Goal: Task Accomplishment & Management: Manage account settings

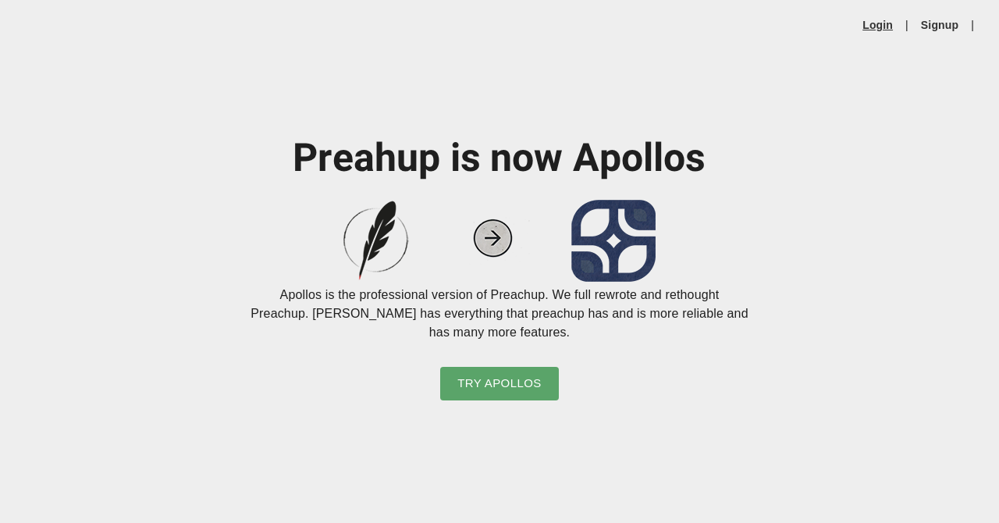
click at [883, 27] on link "Login" at bounding box center [878, 25] width 30 height 16
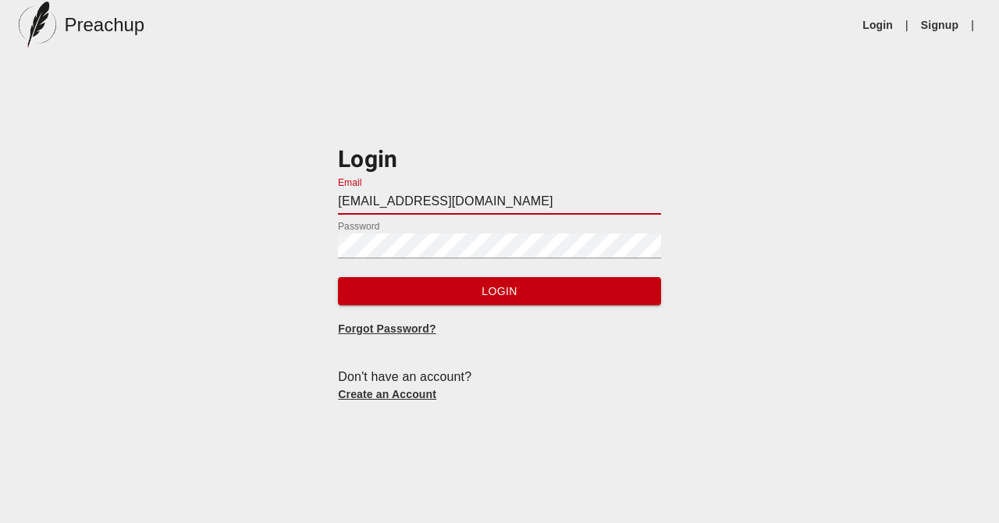
click at [384, 204] on input "webmaster@smzbc.org" at bounding box center [499, 202] width 322 height 25
type input "[EMAIL_ADDRESS][DOMAIN_NAME]"
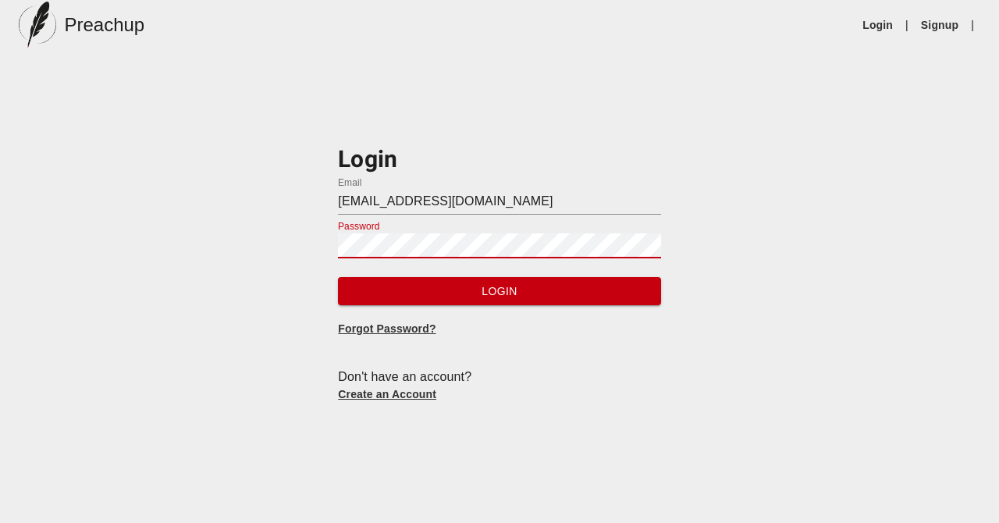
click at [338, 277] on button "Login" at bounding box center [499, 291] width 322 height 29
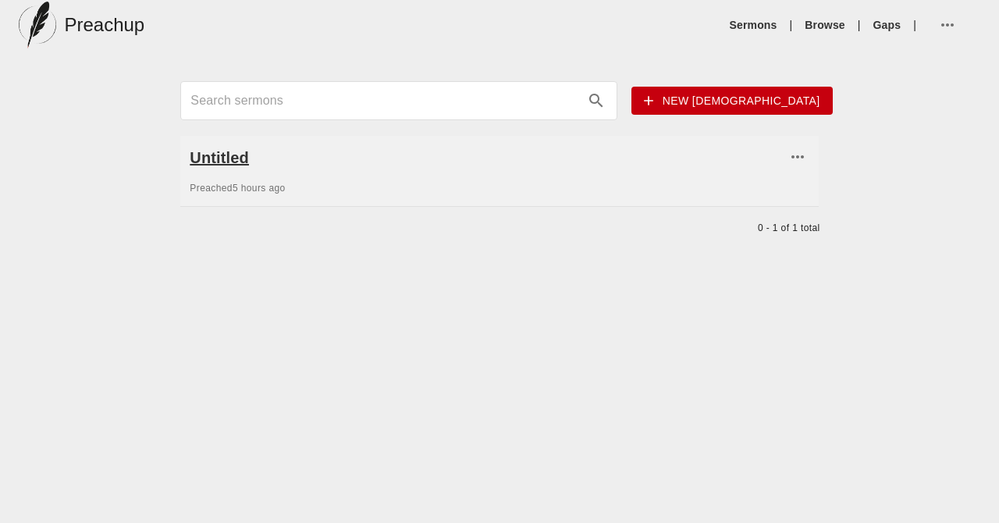
click at [240, 155] on h6 "Untitled" at bounding box center [488, 157] width 596 height 25
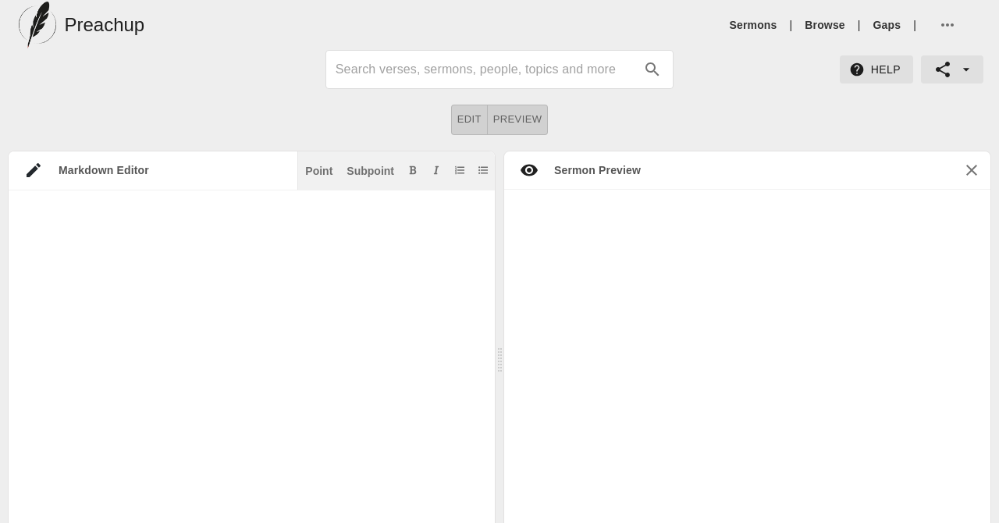
click at [41, 9] on img at bounding box center [37, 25] width 37 height 47
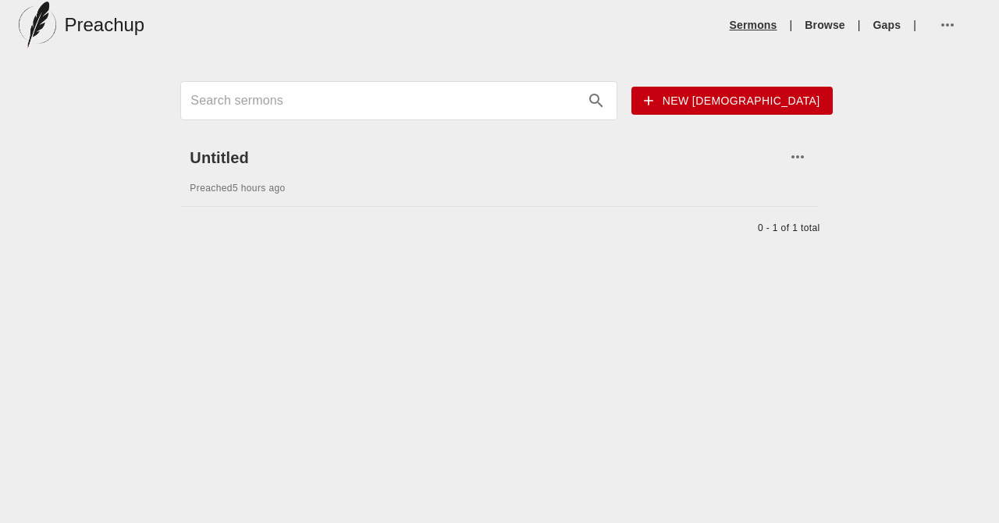
click at [747, 24] on link "Sermons" at bounding box center [754, 25] width 48 height 16
click at [822, 27] on link "Browse" at bounding box center [825, 25] width 40 height 16
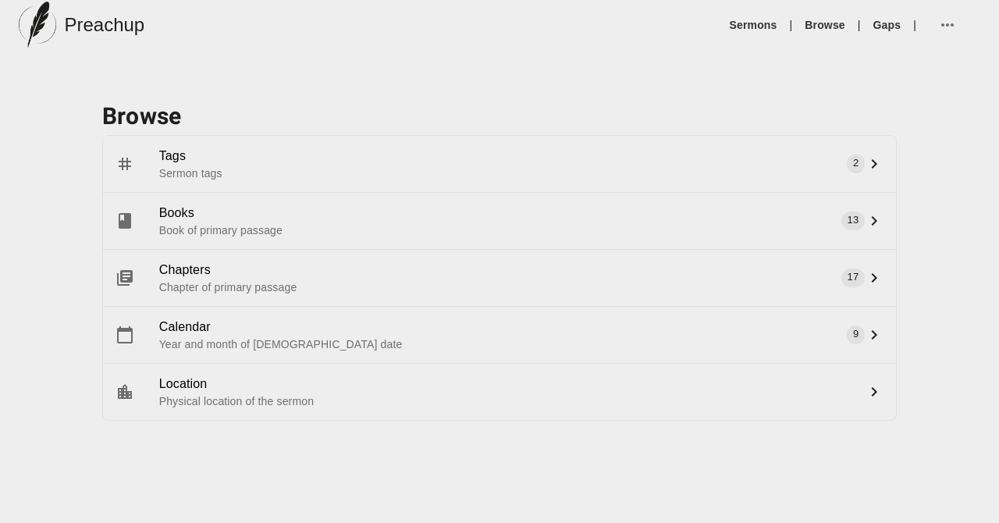
click at [909, 29] on li "|" at bounding box center [915, 25] width 16 height 16
click at [884, 23] on link "Gaps" at bounding box center [888, 25] width 28 height 16
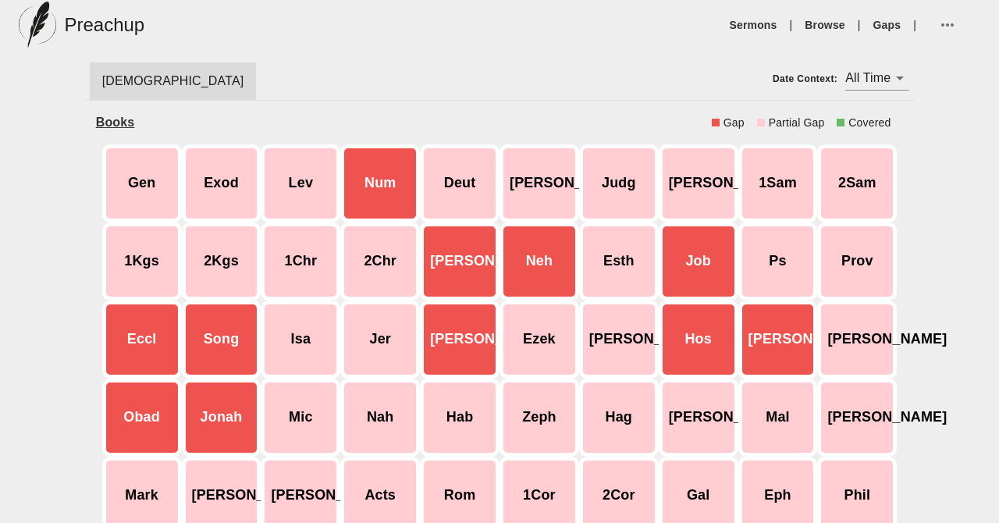
click at [938, 23] on icon "button" at bounding box center [947, 25] width 19 height 19
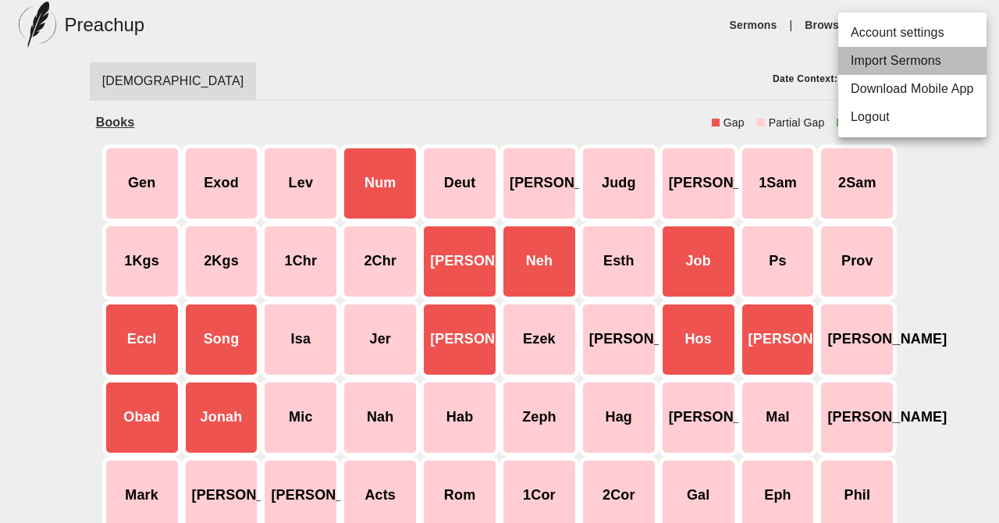
click at [931, 64] on li "Import Sermons" at bounding box center [912, 61] width 148 height 28
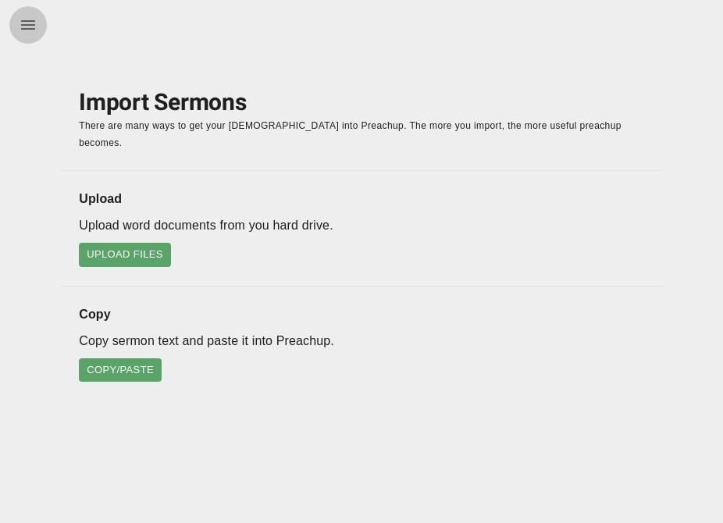
click at [27, 14] on button "menu" at bounding box center [27, 24] width 37 height 37
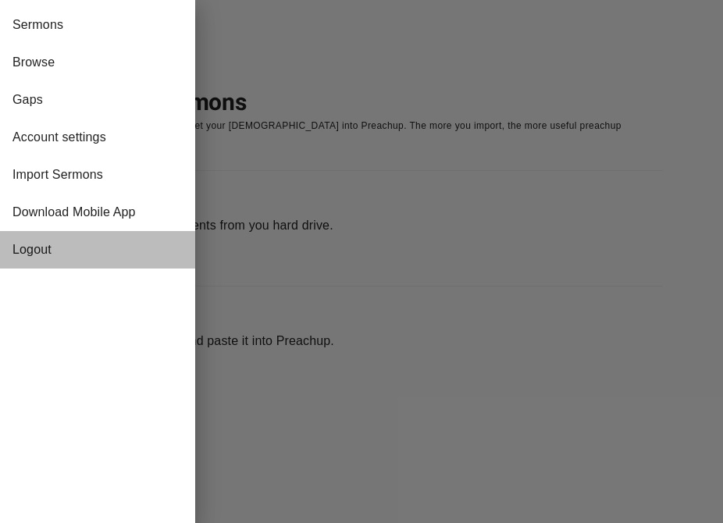
click at [36, 245] on span "Logout" at bounding box center [97, 249] width 170 height 19
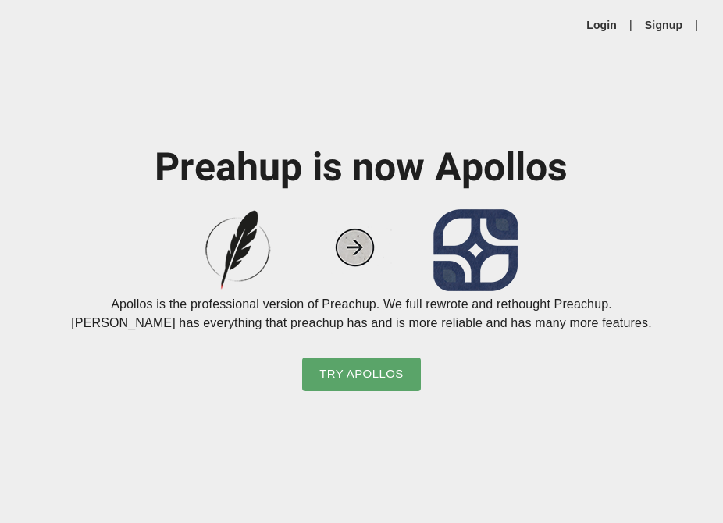
click at [604, 26] on link "Login" at bounding box center [601, 25] width 30 height 16
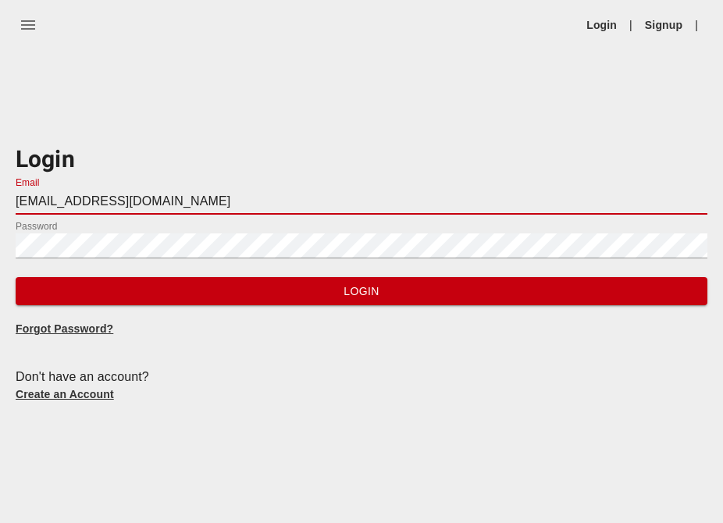
click at [138, 208] on input "[EMAIL_ADDRESS][DOMAIN_NAME]" at bounding box center [362, 202] width 692 height 25
type input "executiveminister@smzbc.org"
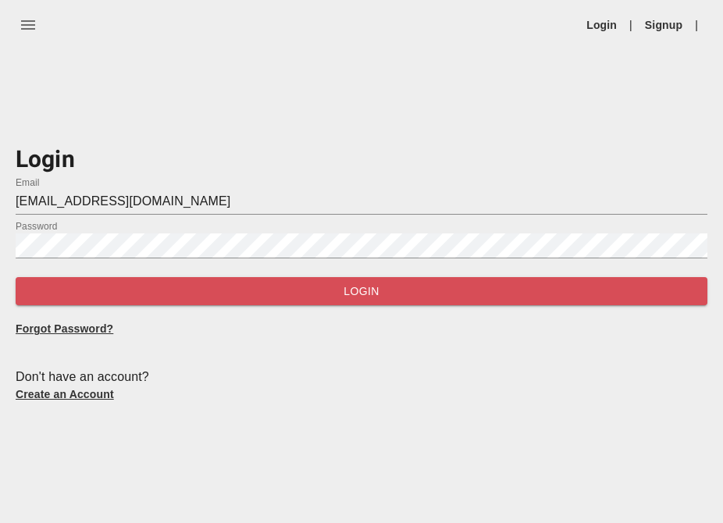
click at [198, 295] on span "Login" at bounding box center [361, 292] width 667 height 20
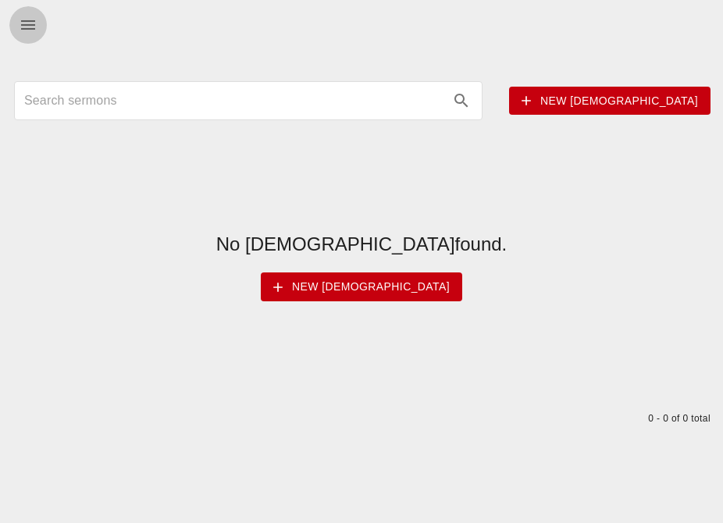
click at [28, 23] on icon "menu" at bounding box center [28, 25] width 19 height 19
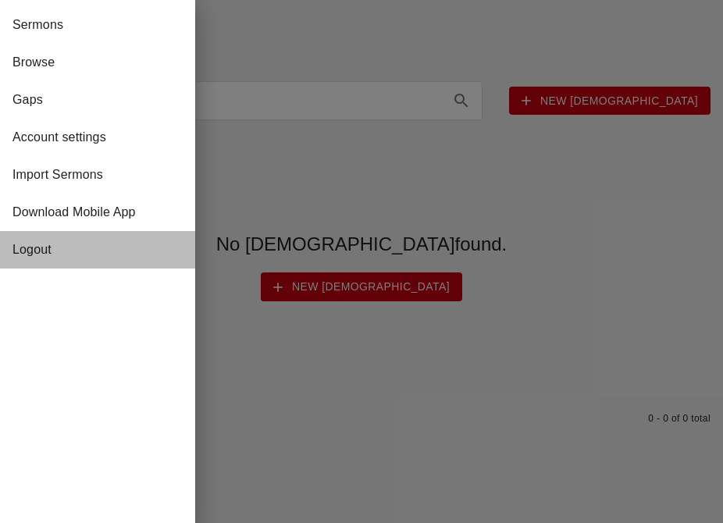
click at [48, 242] on span "Logout" at bounding box center [97, 249] width 170 height 19
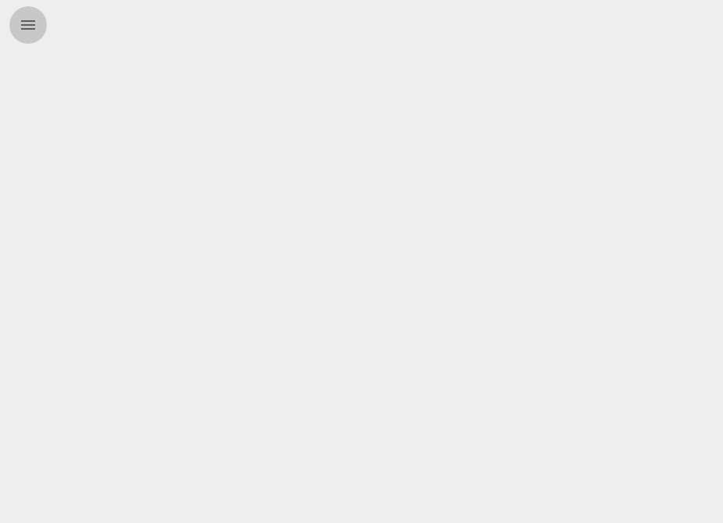
click at [30, 27] on icon "menu" at bounding box center [28, 25] width 19 height 19
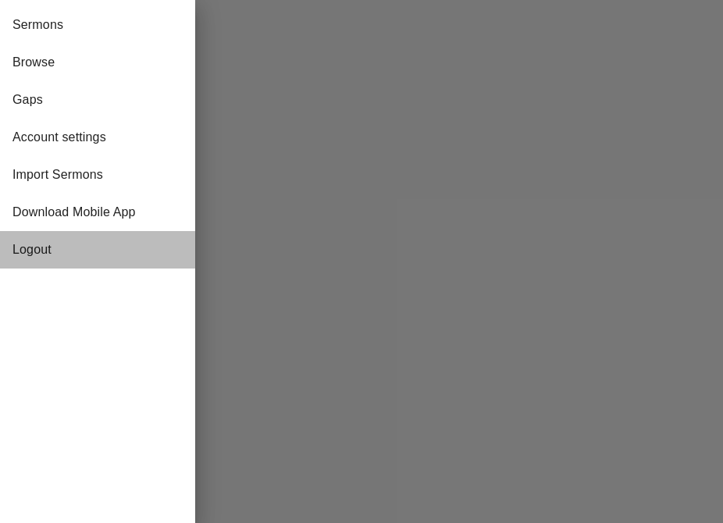
click at [26, 246] on span "Logout" at bounding box center [97, 249] width 170 height 19
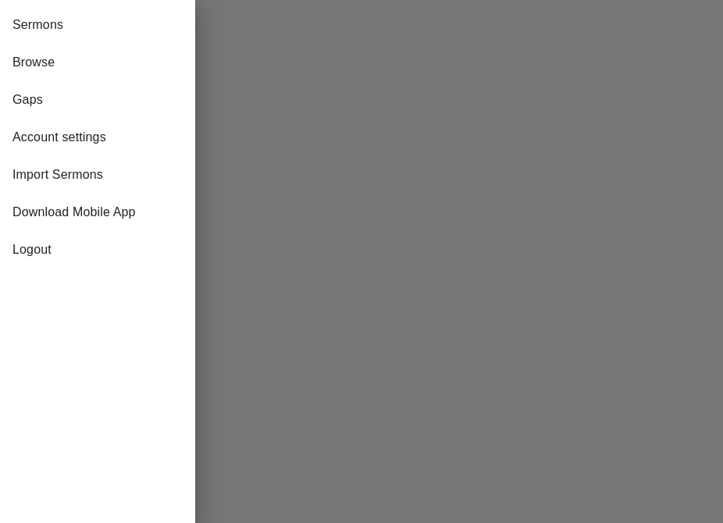
click at [468, 211] on div at bounding box center [361, 261] width 723 height 523
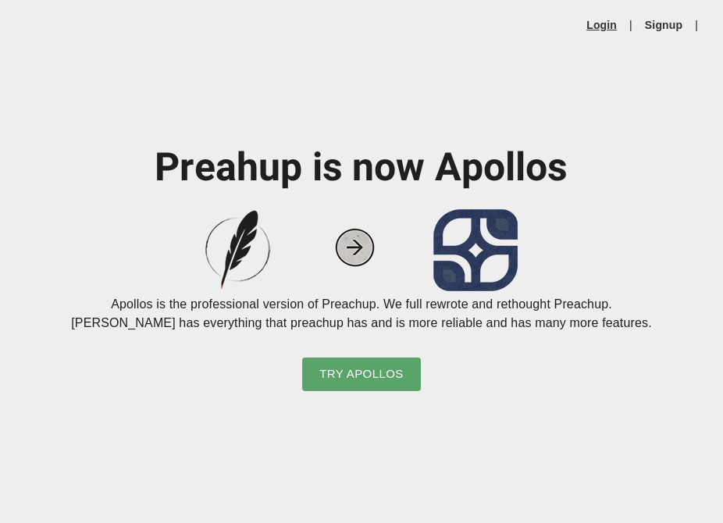
click at [600, 23] on link "Login" at bounding box center [601, 25] width 30 height 16
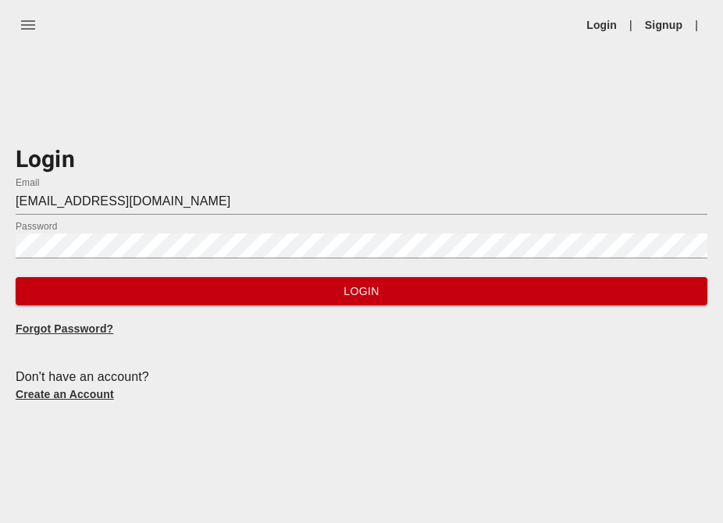
click at [191, 204] on input "executiveminister@smzbc.org" at bounding box center [362, 202] width 692 height 25
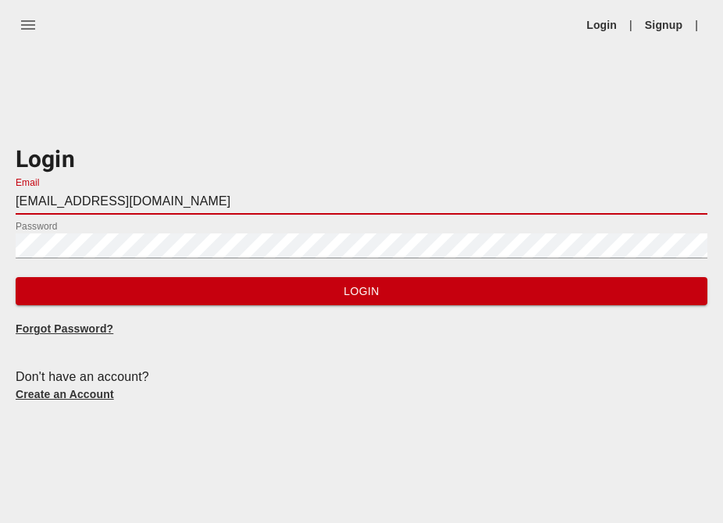
drag, startPoint x: 194, startPoint y: 201, endPoint x: -76, endPoint y: 192, distance: 269.5
click at [0, 192] on html "Login | Signup | Login Email executiveminister@smzbc.org Password Login Forgot …" at bounding box center [361, 235] width 723 height 471
type input "dwylene.preaches@gmail.com"
click at [16, 277] on button "Login" at bounding box center [362, 291] width 692 height 29
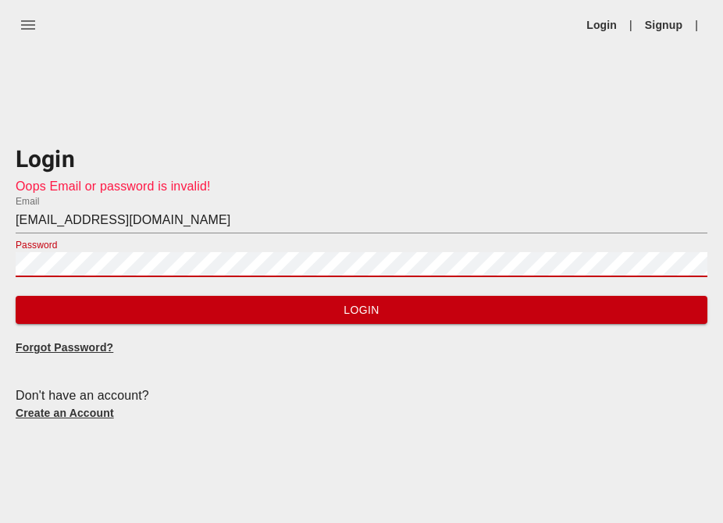
click at [16, 296] on button "Login" at bounding box center [362, 310] width 692 height 29
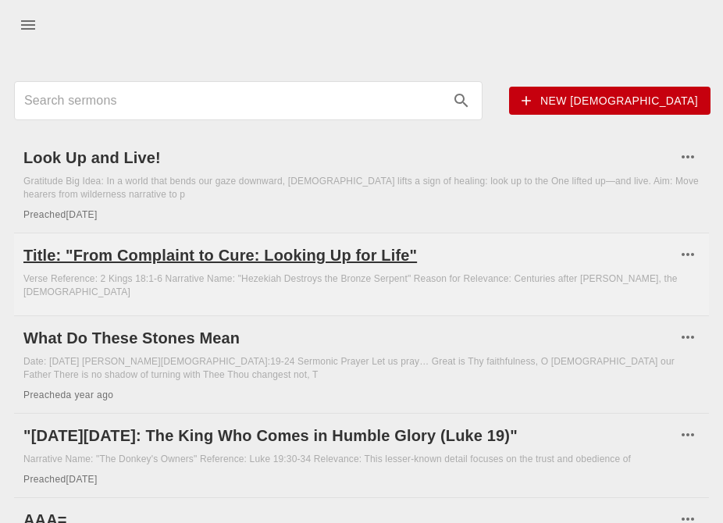
click at [247, 254] on h6 "Title: "From Complaint to Cure: Looking Up for Life"" at bounding box center [349, 255] width 653 height 25
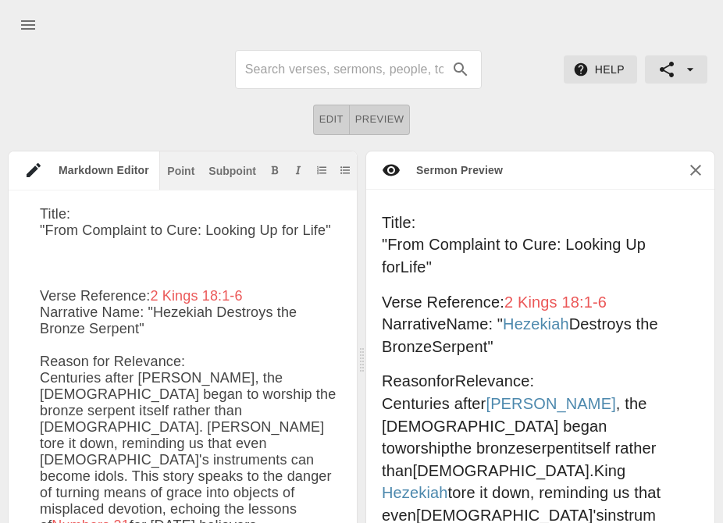
click at [694, 72] on icon "button" at bounding box center [690, 70] width 16 height 16
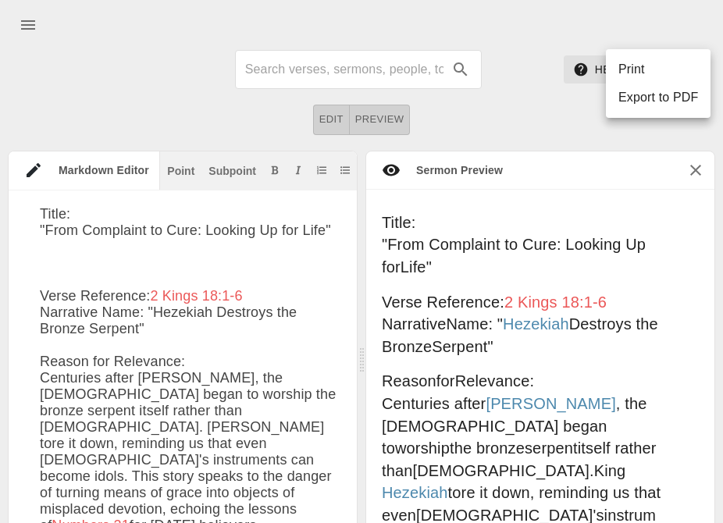
click at [454, 190] on div at bounding box center [361, 261] width 723 height 523
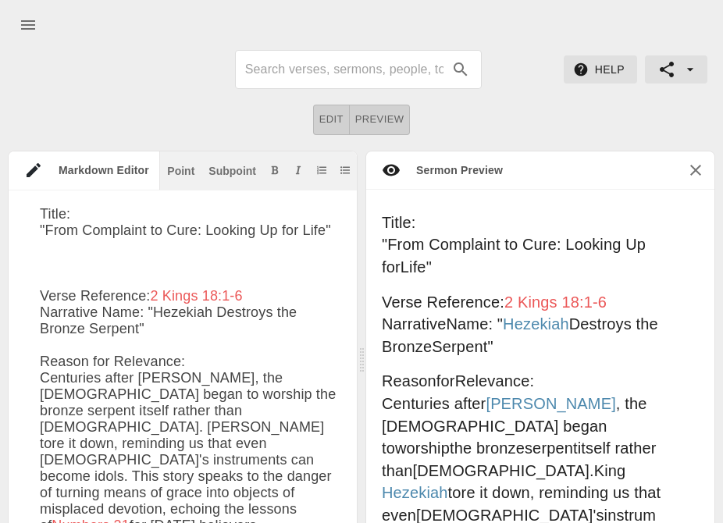
click at [22, 25] on icon "menu" at bounding box center [28, 24] width 14 height 9
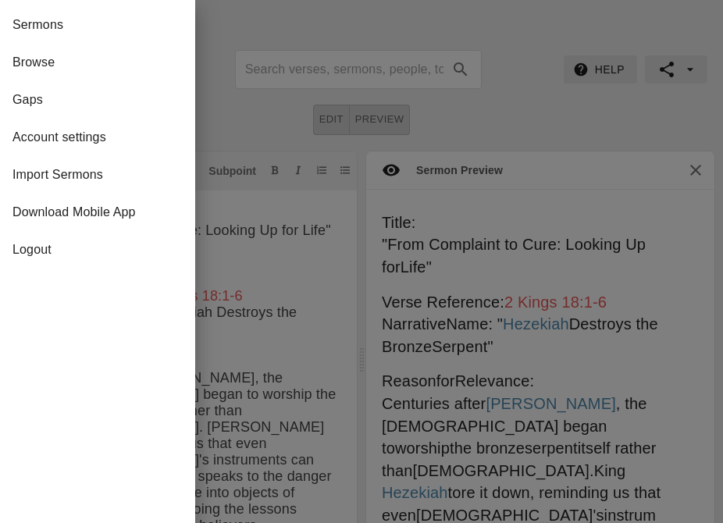
click at [283, 28] on div at bounding box center [361, 261] width 723 height 523
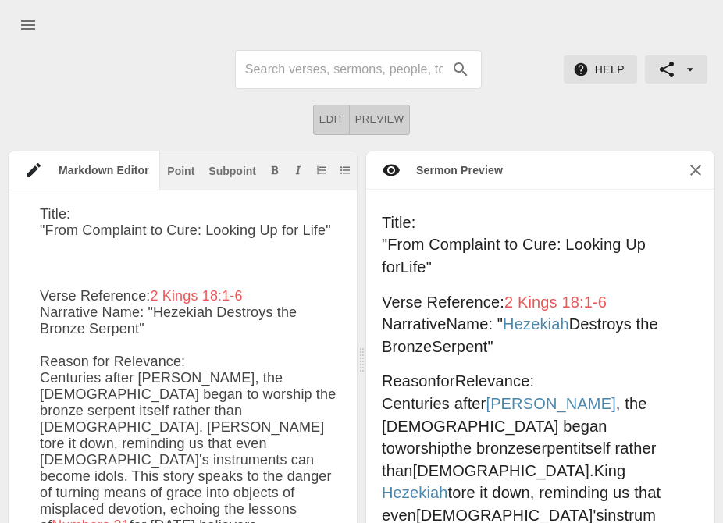
click at [43, 27] on button "menu" at bounding box center [27, 24] width 37 height 37
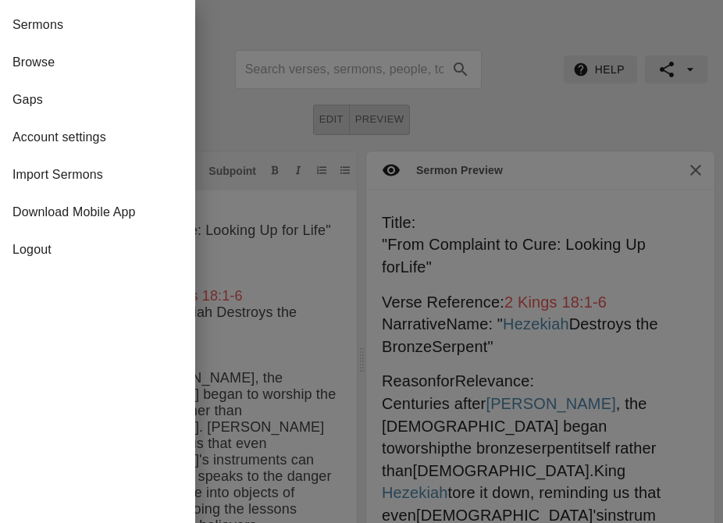
click at [34, 251] on span "Logout" at bounding box center [97, 249] width 170 height 19
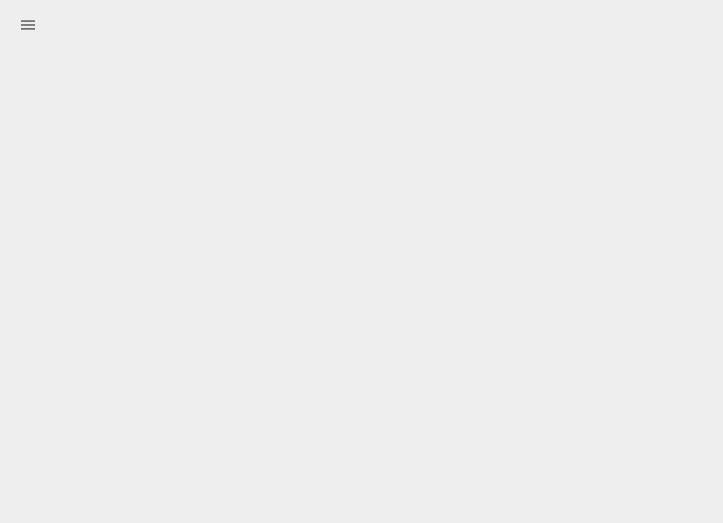
click at [30, 22] on icon "menu" at bounding box center [28, 25] width 19 height 19
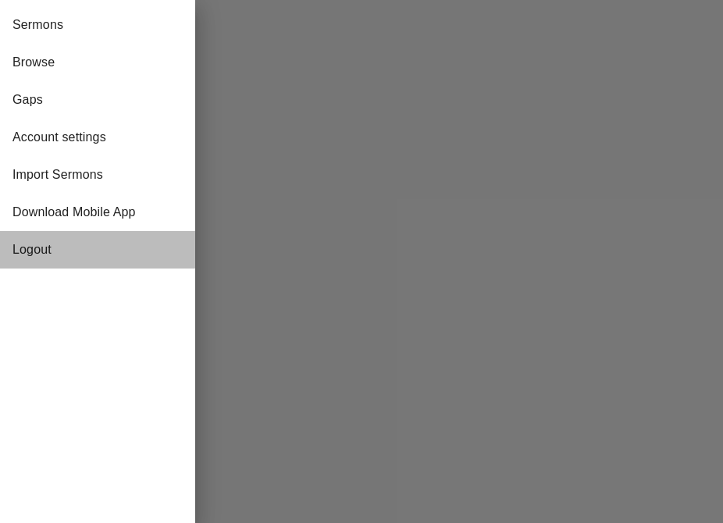
click at [23, 249] on span "Logout" at bounding box center [97, 249] width 170 height 19
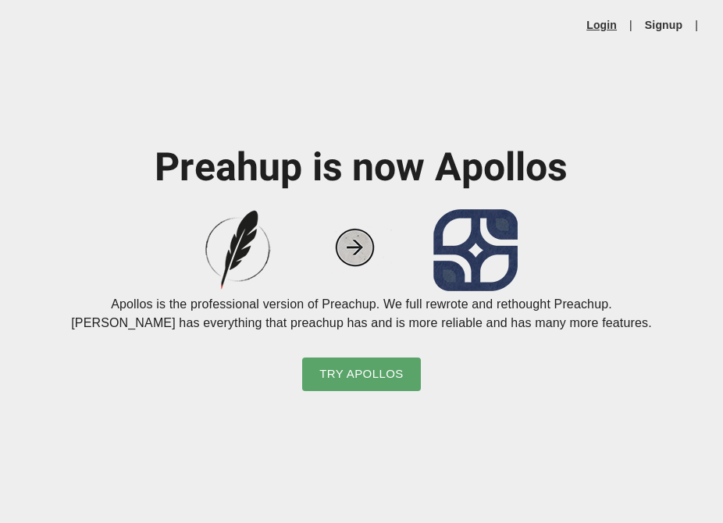
click at [596, 20] on link "Login" at bounding box center [601, 25] width 30 height 16
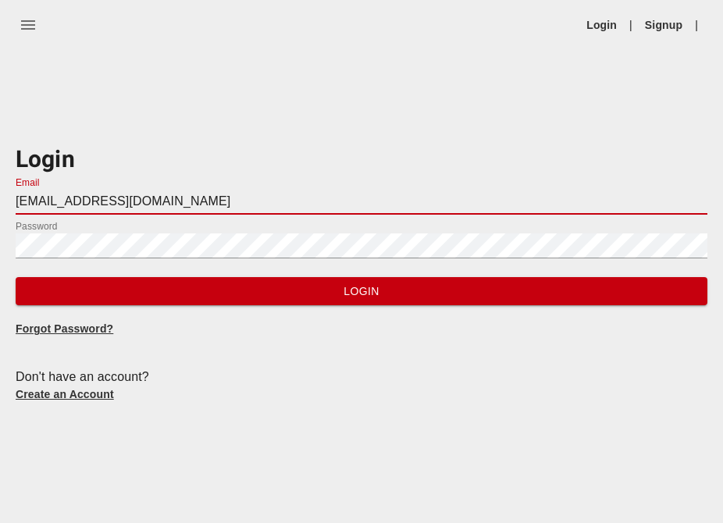
click at [190, 200] on input "[EMAIL_ADDRESS][DOMAIN_NAME]" at bounding box center [362, 202] width 692 height 25
type input "[EMAIL_ADDRESS][DOMAIN_NAME]"
click at [193, 294] on span "Login" at bounding box center [361, 292] width 667 height 20
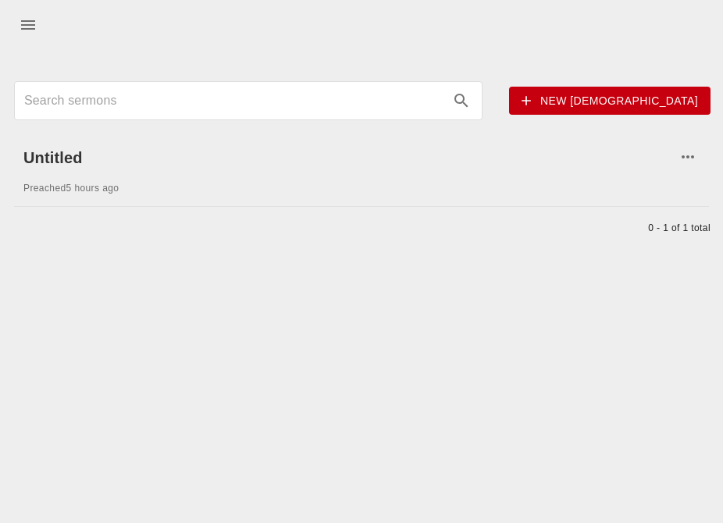
click at [25, 25] on icon "menu" at bounding box center [28, 24] width 14 height 9
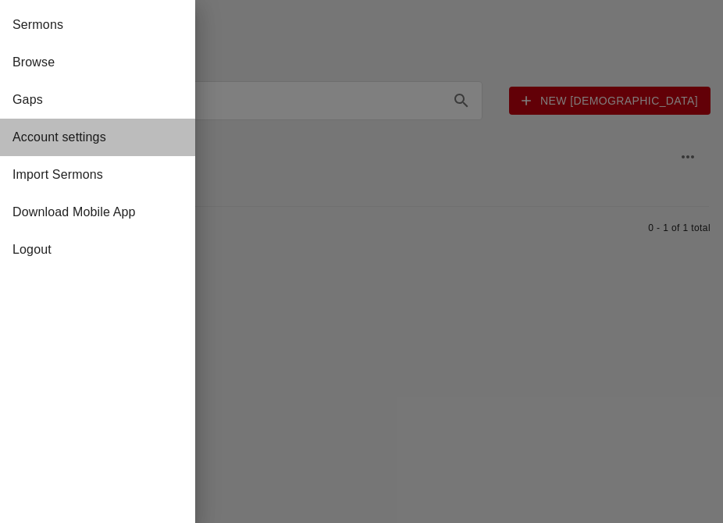
click at [34, 143] on span "Account settings" at bounding box center [97, 137] width 170 height 19
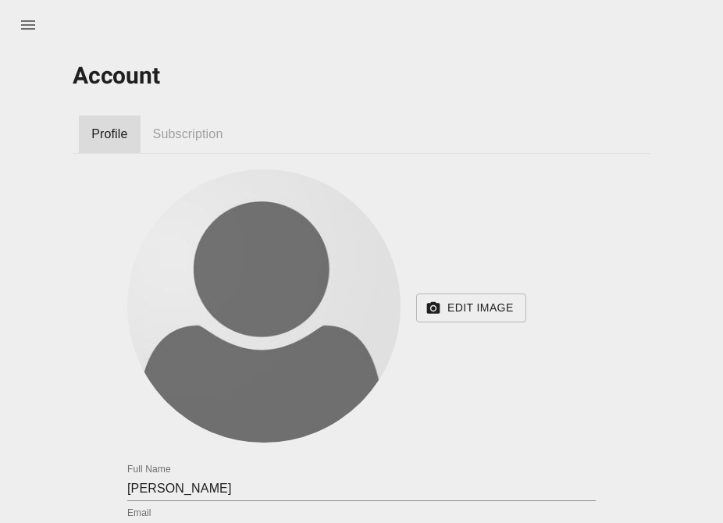
click at [194, 135] on span "Subscription" at bounding box center [188, 134] width 70 height 19
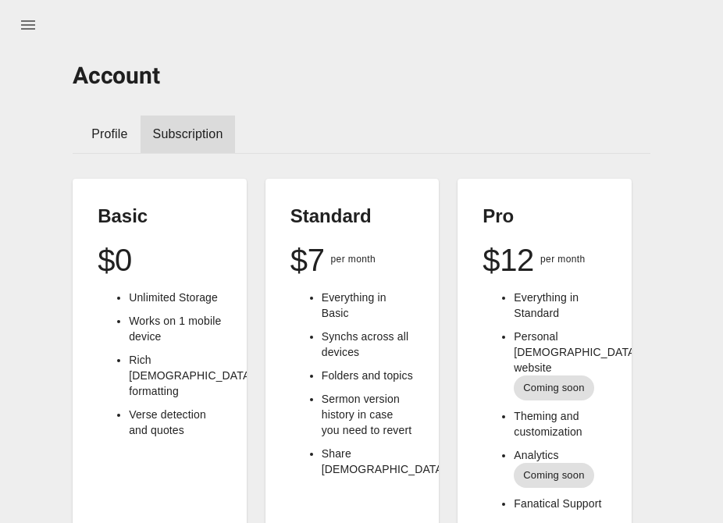
click at [429, 127] on ul "Profile Subscription" at bounding box center [362, 131] width 578 height 44
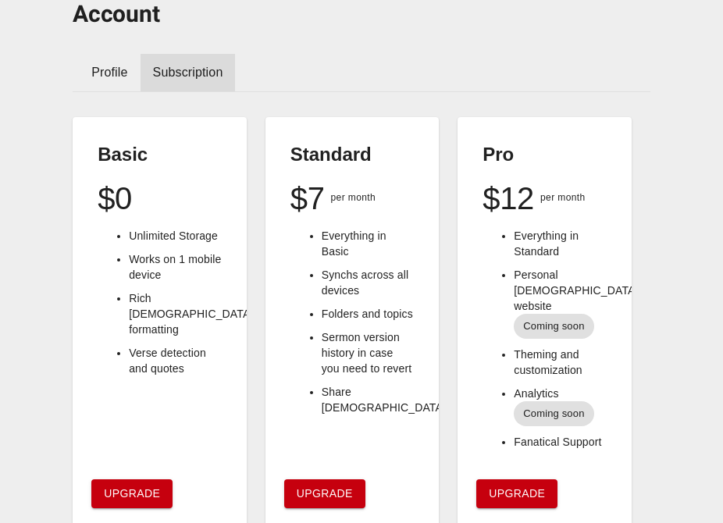
scroll to position [62, 0]
